Goal: Transaction & Acquisition: Purchase product/service

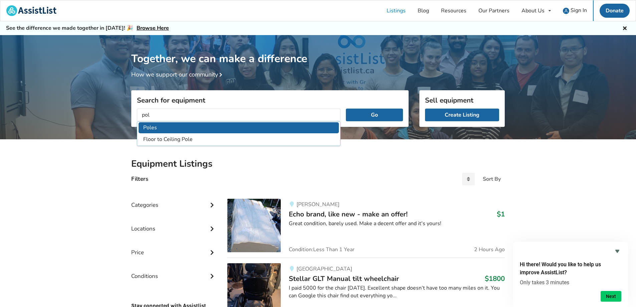
click at [157, 129] on li "Poles" at bounding box center [239, 127] width 200 height 11
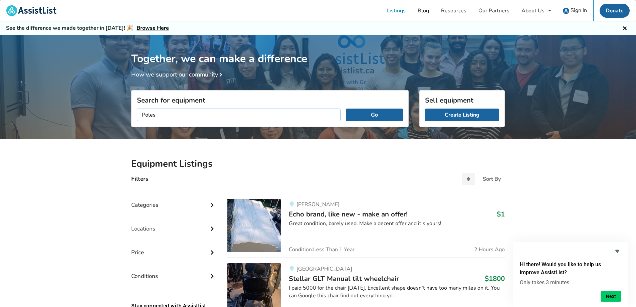
click at [177, 114] on input "Poles" at bounding box center [239, 115] width 204 height 13
click at [352, 117] on button "Go" at bounding box center [374, 115] width 57 height 13
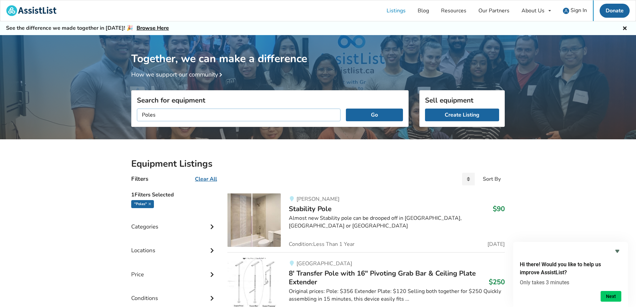
drag, startPoint x: 168, startPoint y: 117, endPoint x: 87, endPoint y: 116, distance: 81.2
click at [346, 109] on button "Go" at bounding box center [374, 115] width 57 height 13
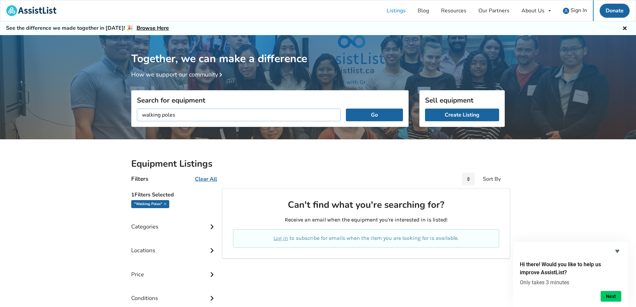
drag, startPoint x: 184, startPoint y: 113, endPoint x: 115, endPoint y: 118, distance: 69.0
click at [115, 118] on div "Together, we can make a difference How we support our community Search for equi…" at bounding box center [318, 204] width 636 height 338
click at [346, 109] on button "Go" at bounding box center [374, 115] width 57 height 13
click at [358, 114] on button "Go" at bounding box center [374, 115] width 57 height 13
click at [364, 117] on button "Go" at bounding box center [374, 115] width 57 height 13
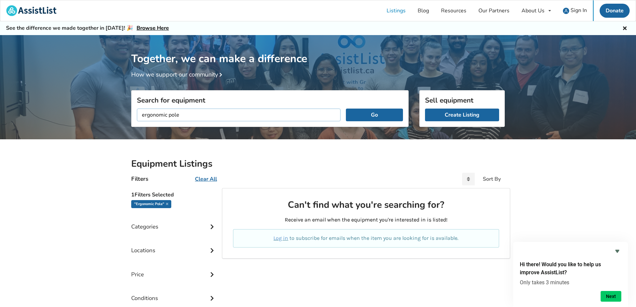
scroll to position [0, 0]
drag, startPoint x: 168, startPoint y: 114, endPoint x: 105, endPoint y: 120, distance: 63.4
click at [105, 120] on div "Together, we can make a difference How we support our community Search for equi…" at bounding box center [318, 204] width 636 height 338
type input "hiking pole"
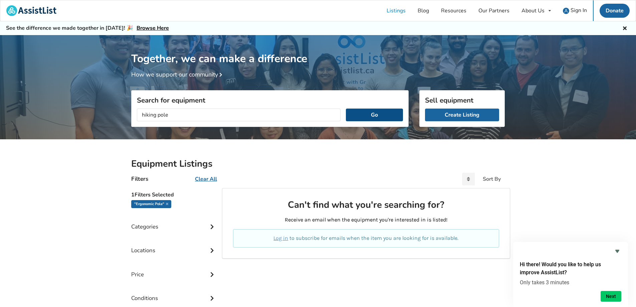
click at [390, 110] on button "Go" at bounding box center [374, 115] width 57 height 13
drag, startPoint x: 190, startPoint y: 117, endPoint x: 98, endPoint y: 120, distance: 92.6
click at [98, 120] on div "Together, we can make a difference How we support our community Search for equi…" at bounding box center [318, 204] width 636 height 338
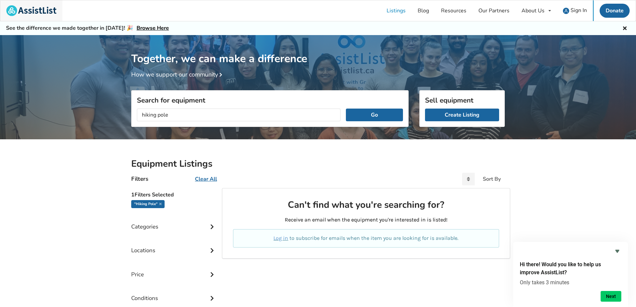
drag, startPoint x: 41, startPoint y: 16, endPoint x: 39, endPoint y: 13, distance: 3.6
click at [39, 13] on img at bounding box center [31, 10] width 50 height 11
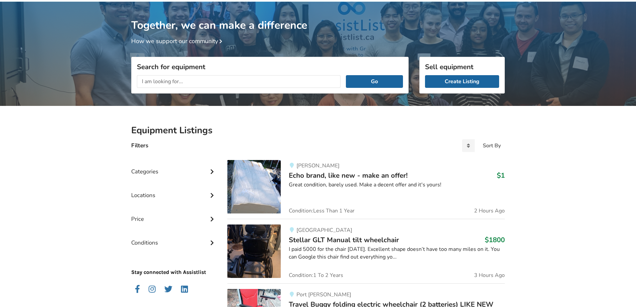
scroll to position [134, 0]
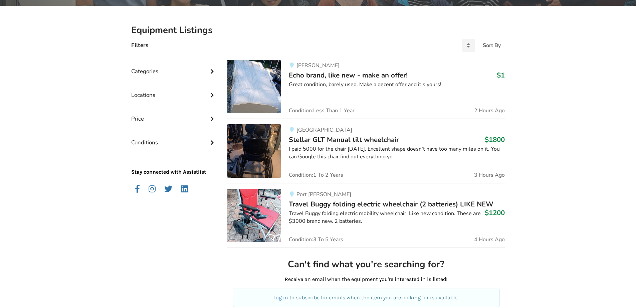
click at [143, 74] on div "Categories" at bounding box center [174, 66] width 86 height 24
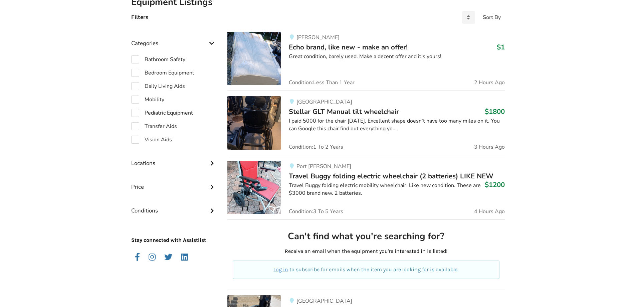
scroll to position [67, 0]
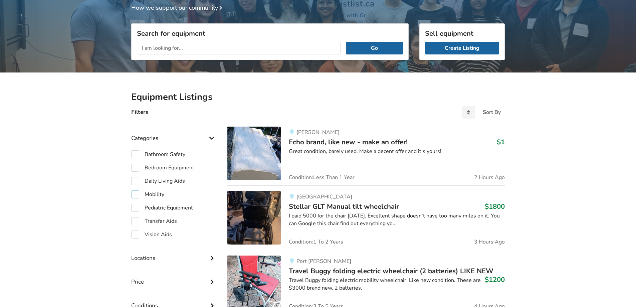
click at [135, 194] on label "Mobility" at bounding box center [147, 194] width 33 height 8
checkbox input "true"
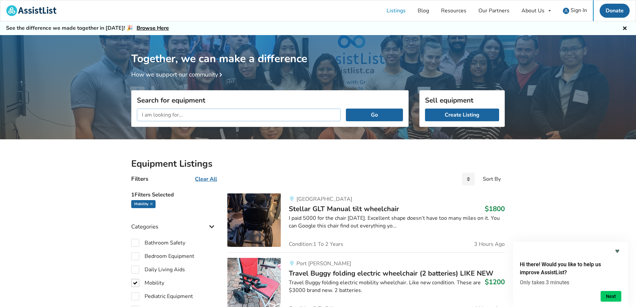
click at [201, 109] on input "text" at bounding box center [239, 115] width 204 height 13
paste input "activator poles"
drag, startPoint x: 70, startPoint y: 160, endPoint x: 57, endPoint y: 159, distance: 12.8
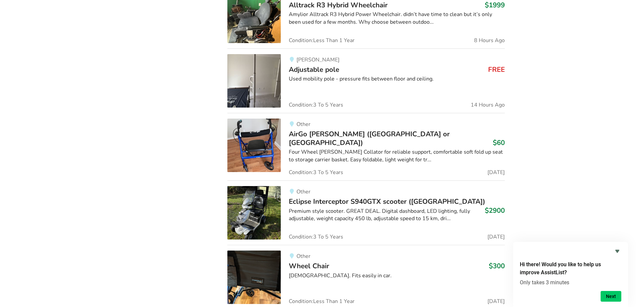
scroll to position [534, 0]
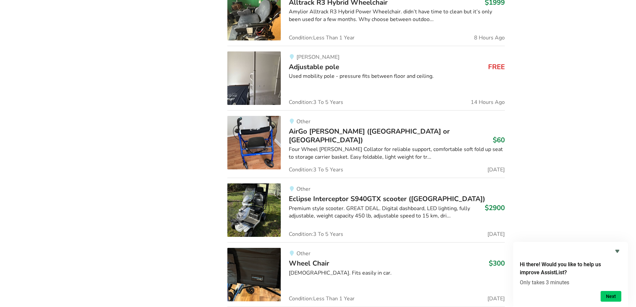
drag, startPoint x: 116, startPoint y: 173, endPoint x: 86, endPoint y: 170, distance: 29.9
drag, startPoint x: 86, startPoint y: 170, endPoint x: 76, endPoint y: 163, distance: 12.2
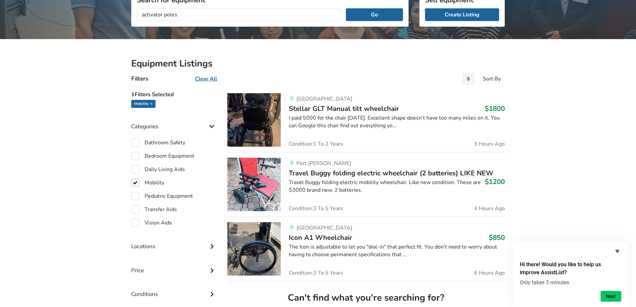
scroll to position [0, 0]
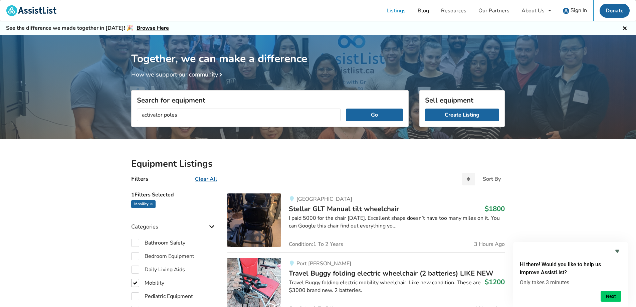
click at [192, 122] on div "activator poles Go" at bounding box center [270, 114] width 277 height 23
drag, startPoint x: 189, startPoint y: 118, endPoint x: 0, endPoint y: 133, distance: 190.0
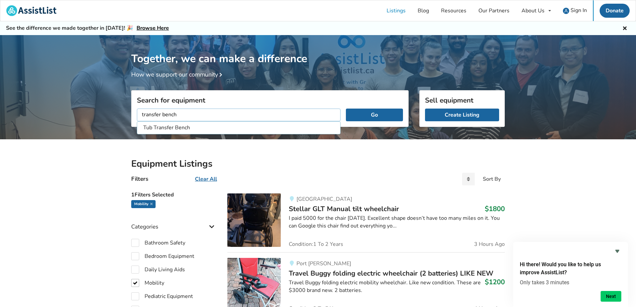
type input "transfer bench"
click at [346, 109] on button "Go" at bounding box center [374, 115] width 57 height 13
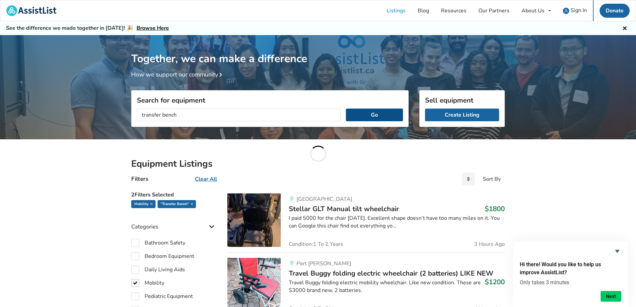
drag, startPoint x: 366, startPoint y: 118, endPoint x: 359, endPoint y: 116, distance: 7.3
click at [359, 116] on button "Go" at bounding box center [374, 115] width 57 height 13
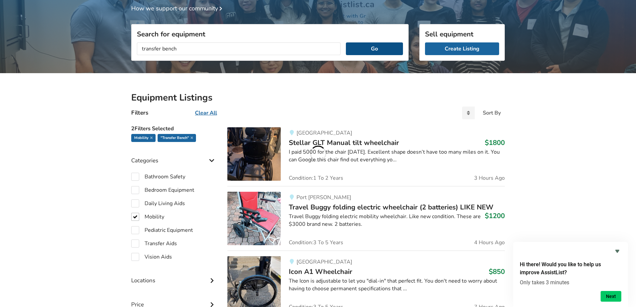
scroll to position [33, 0]
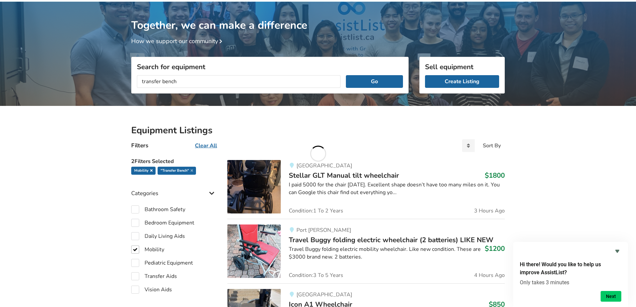
click at [151, 171] on icon at bounding box center [151, 170] width 2 height 3
checkbox input "false"
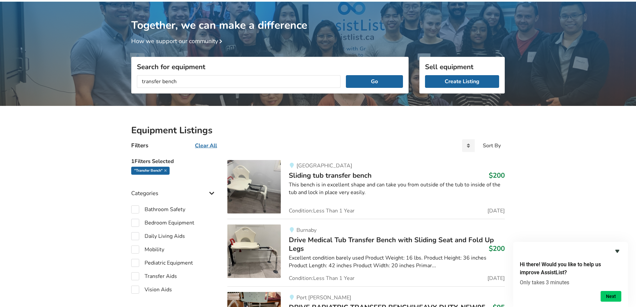
click at [618, 251] on icon "Hide survey" at bounding box center [618, 251] width 4 height 3
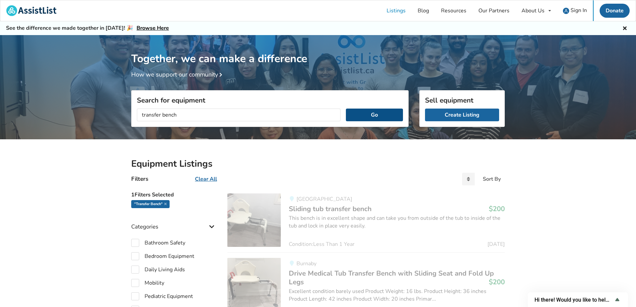
click at [364, 111] on button "Go" at bounding box center [374, 115] width 57 height 13
